Goal: Task Accomplishment & Management: Use online tool/utility

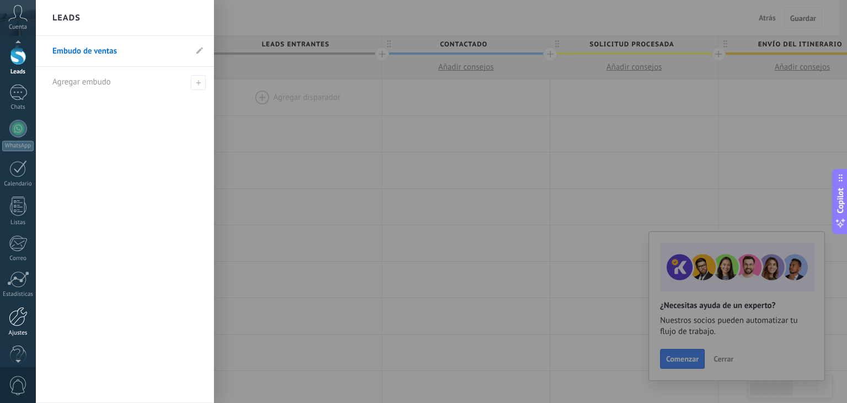
click at [18, 318] on div at bounding box center [18, 316] width 19 height 19
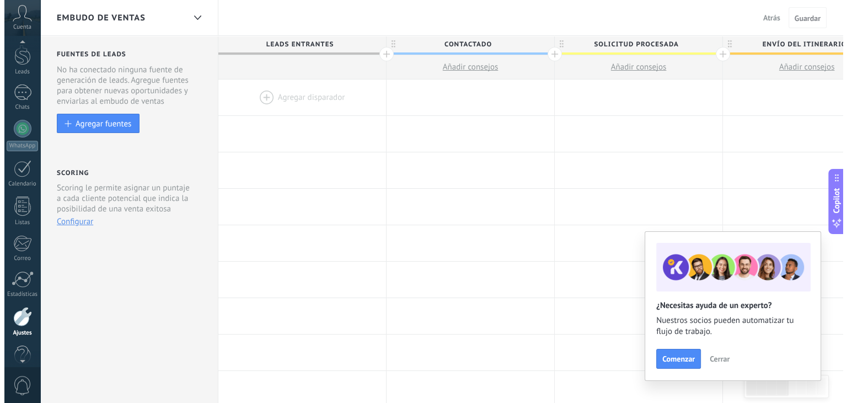
scroll to position [56, 0]
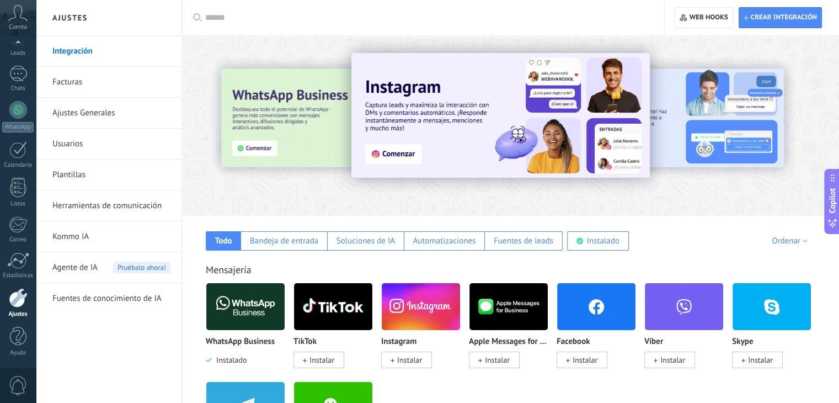
click at [260, 298] on img at bounding box center [245, 307] width 78 height 54
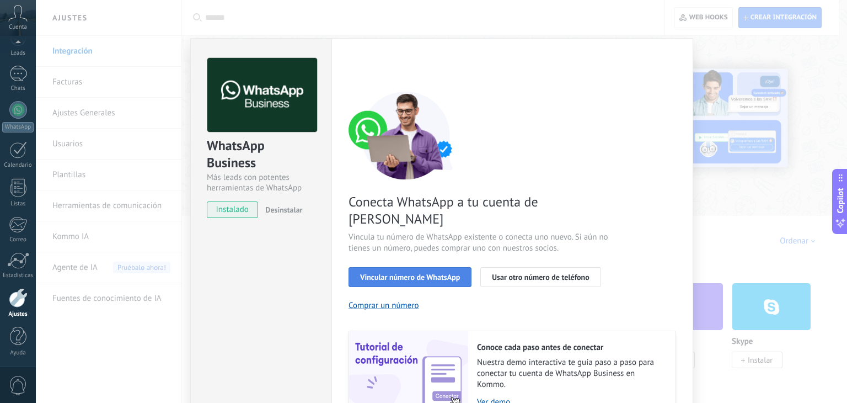
click at [413, 273] on span "Vincular número de WhatsApp" at bounding box center [410, 277] width 100 height 8
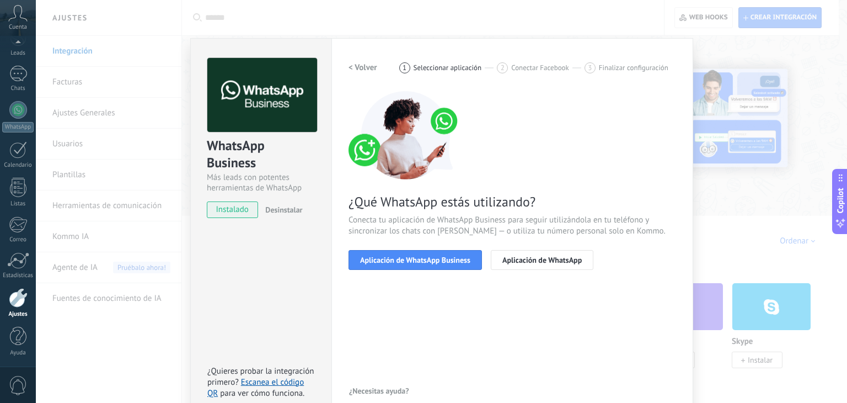
click at [413, 259] on span "Aplicación de WhatsApp Business" at bounding box center [415, 260] width 110 height 8
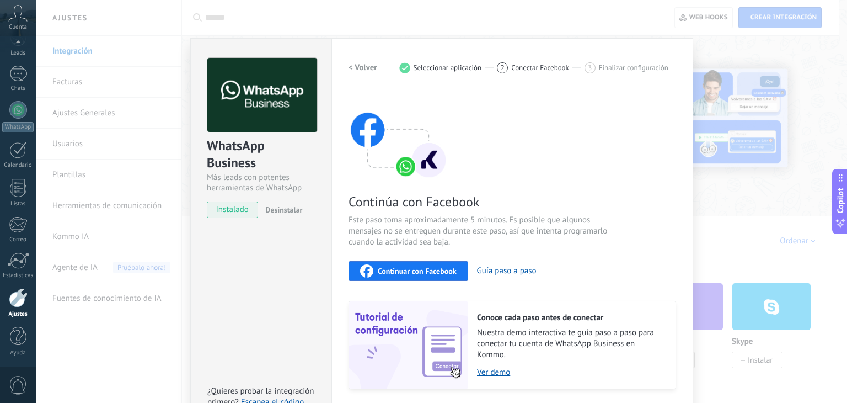
click at [413, 264] on div "Continuar con Facebook" at bounding box center [408, 270] width 97 height 13
